Goal: Task Accomplishment & Management: Manage account settings

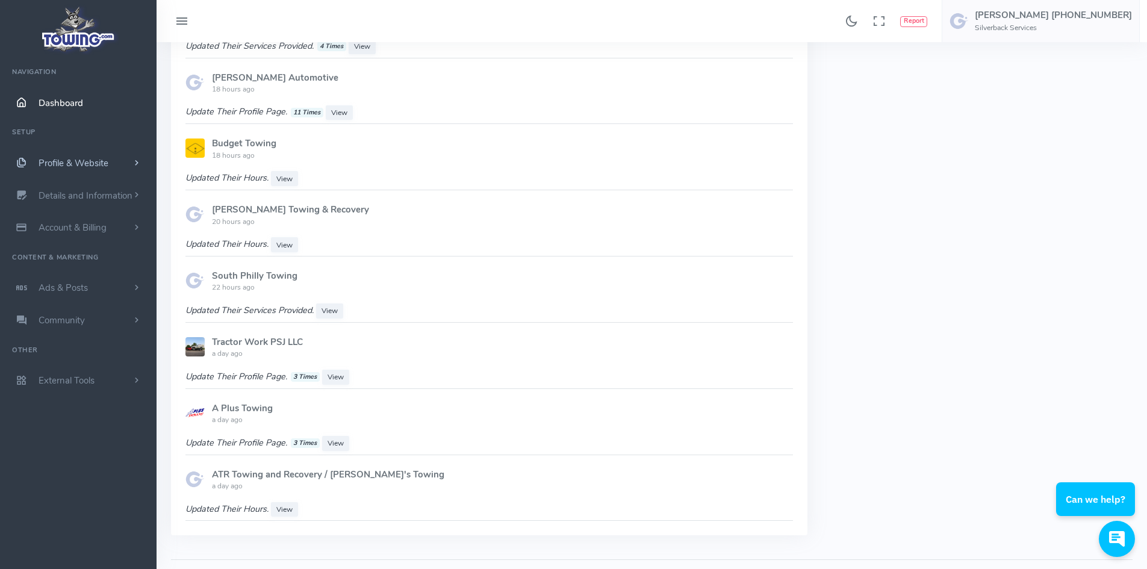
click at [66, 161] on span "Profile & Website" at bounding box center [74, 163] width 70 height 12
click at [79, 185] on link "Homepage Content" at bounding box center [93, 187] width 126 height 24
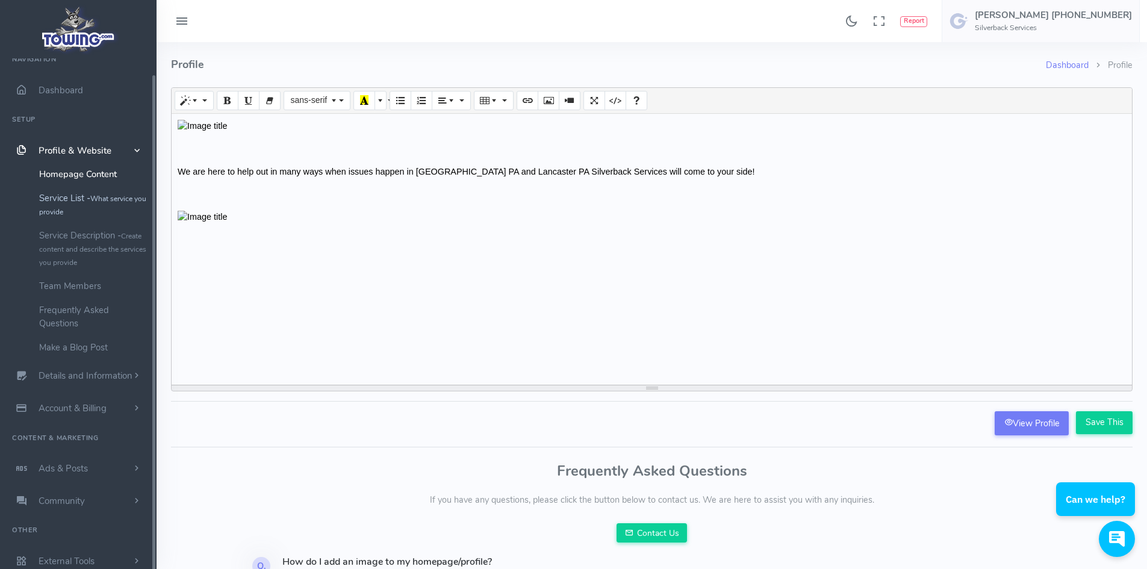
scroll to position [16, 0]
click at [70, 245] on small "Create content and describe the services you provide" at bounding box center [92, 246] width 107 height 36
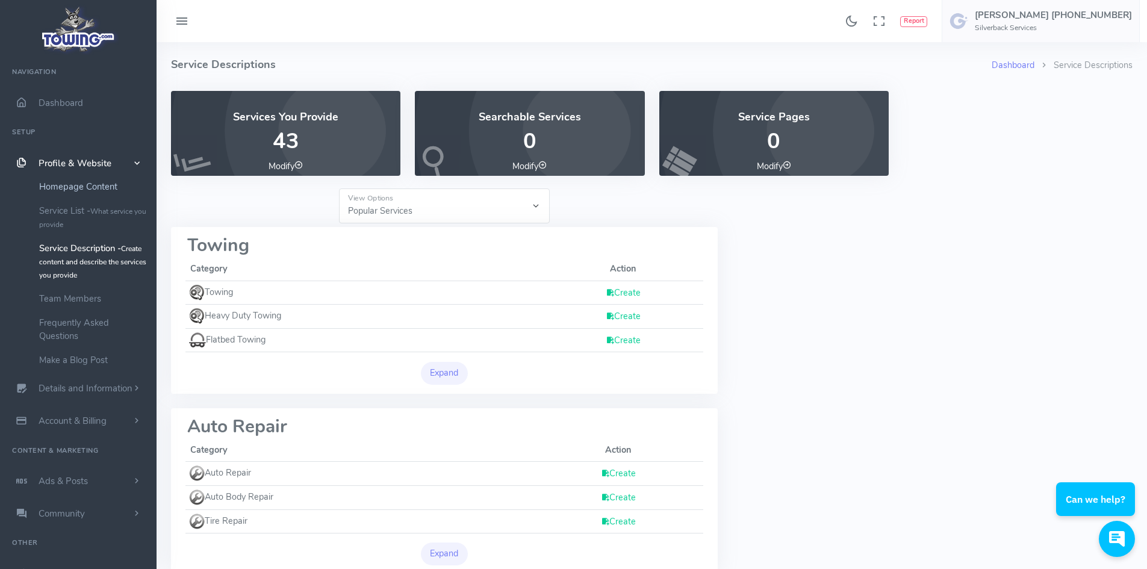
click at [60, 194] on link "Homepage Content" at bounding box center [93, 187] width 126 height 24
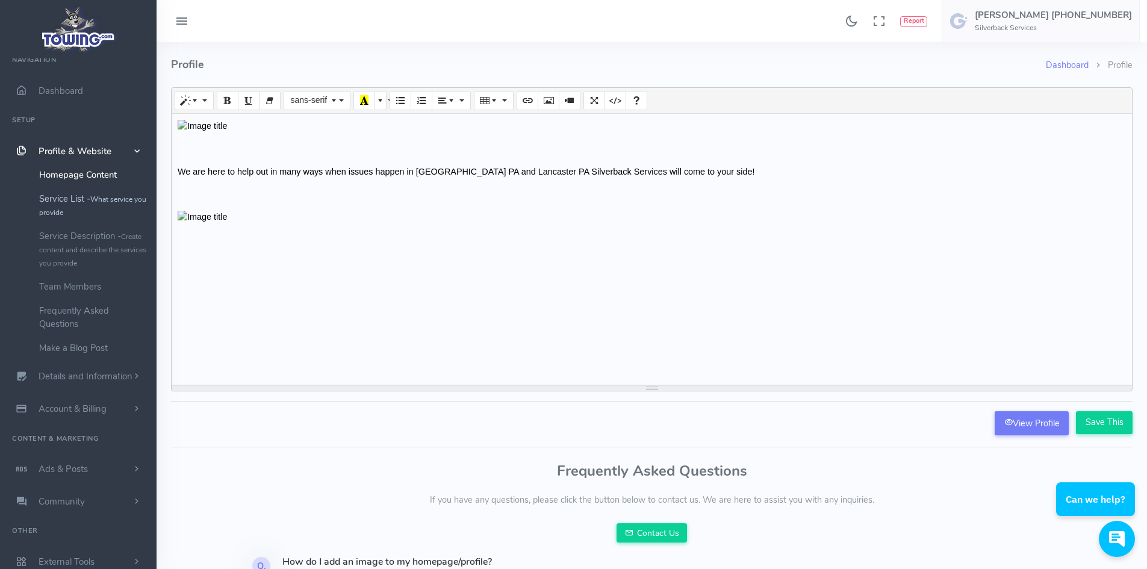
scroll to position [16, 0]
click at [79, 406] on span "Account & Billing" at bounding box center [73, 405] width 68 height 12
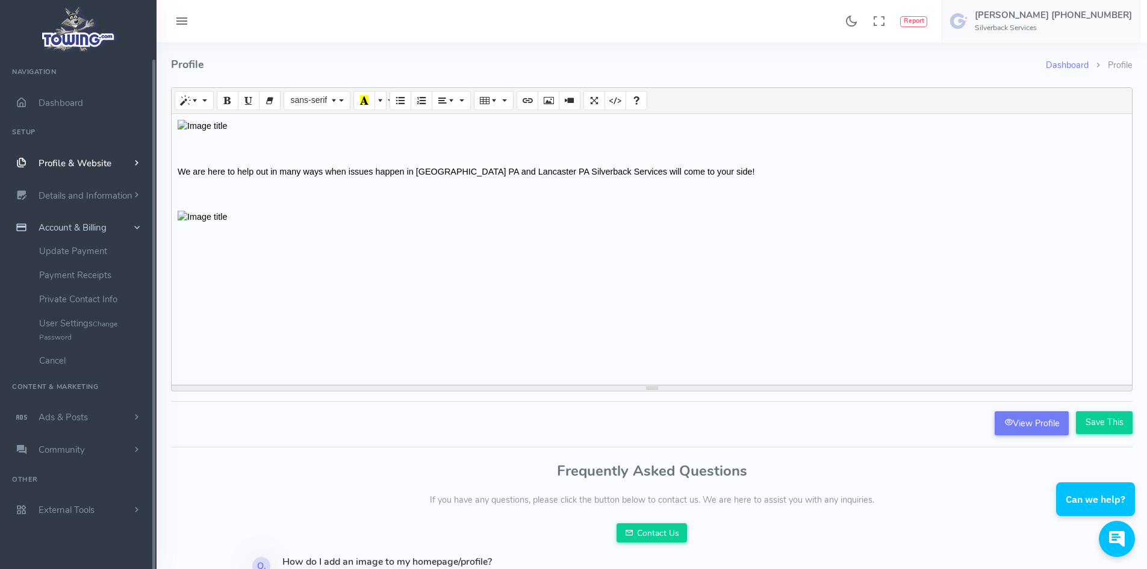
scroll to position [0, 0]
click at [48, 99] on span "Dashboard" at bounding box center [61, 103] width 45 height 12
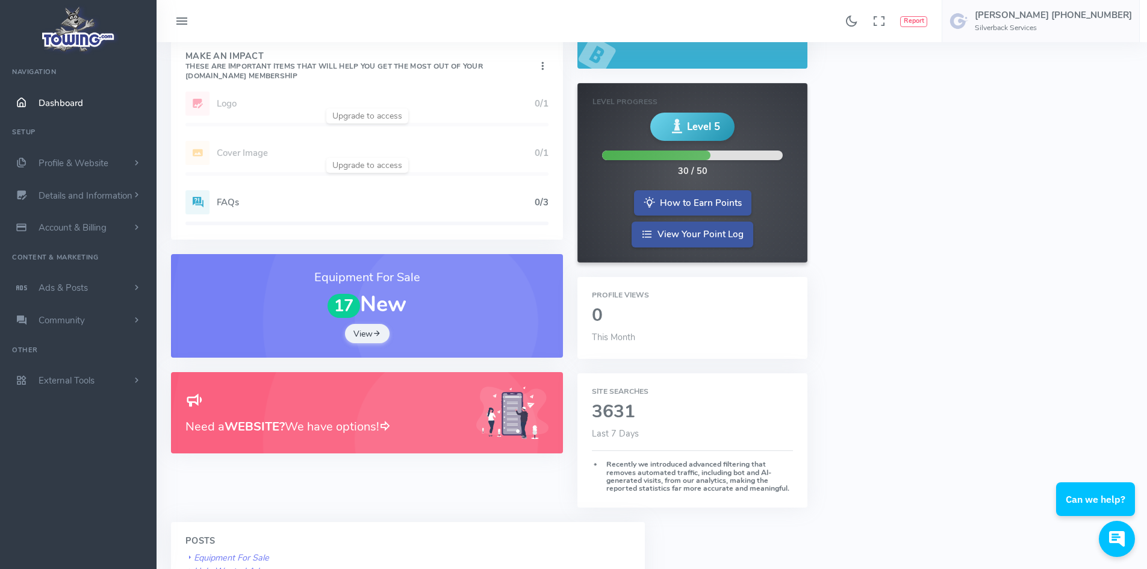
scroll to position [60, 0]
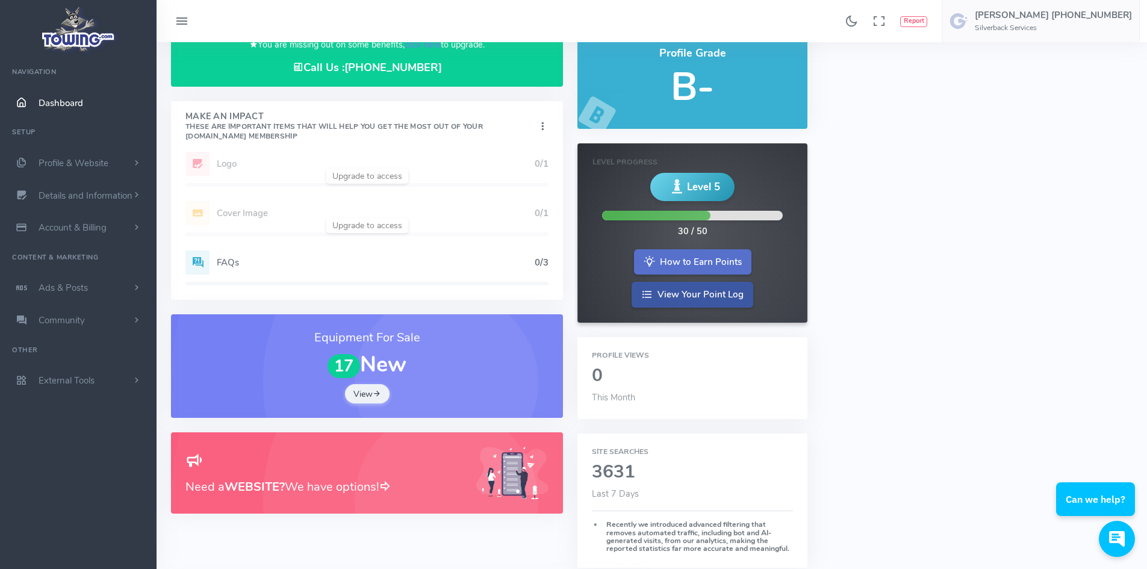
click at [725, 267] on link "How to Earn Points" at bounding box center [692, 262] width 117 height 26
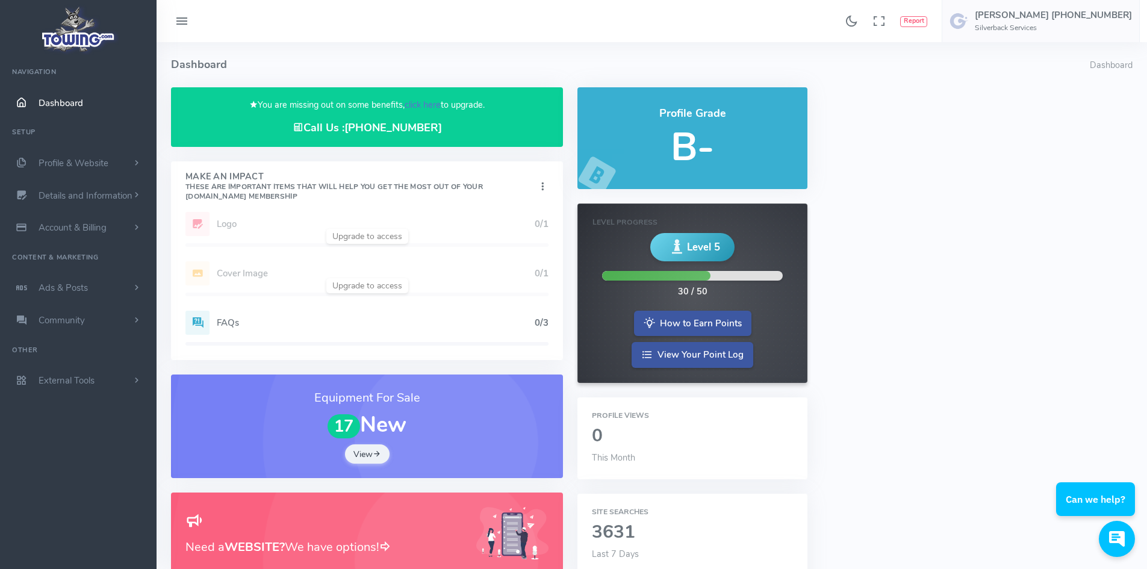
click at [427, 103] on link "click here" at bounding box center [423, 105] width 36 height 12
